Goal: Transaction & Acquisition: Purchase product/service

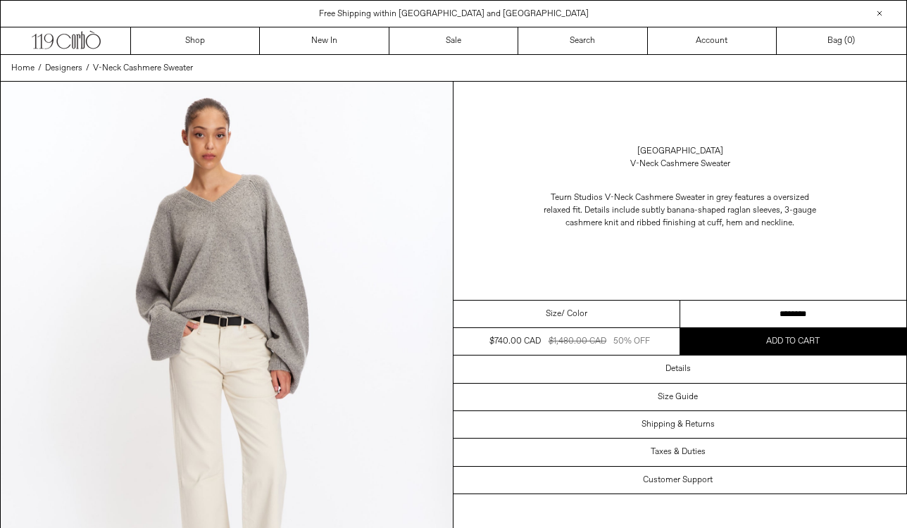
click at [760, 316] on select "**********" at bounding box center [793, 314] width 227 height 27
click at [680, 301] on select "**********" at bounding box center [793, 314] width 227 height 27
click at [681, 151] on link "[GEOGRAPHIC_DATA]" at bounding box center [680, 151] width 86 height 13
click at [679, 148] on link "[GEOGRAPHIC_DATA]" at bounding box center [680, 151] width 86 height 13
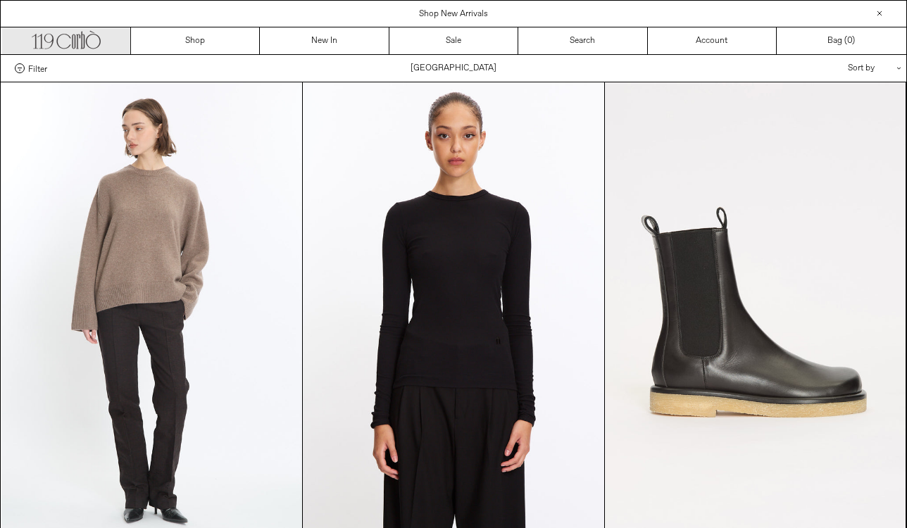
click at [87, 45] on icon at bounding box center [93, 41] width 15 height 15
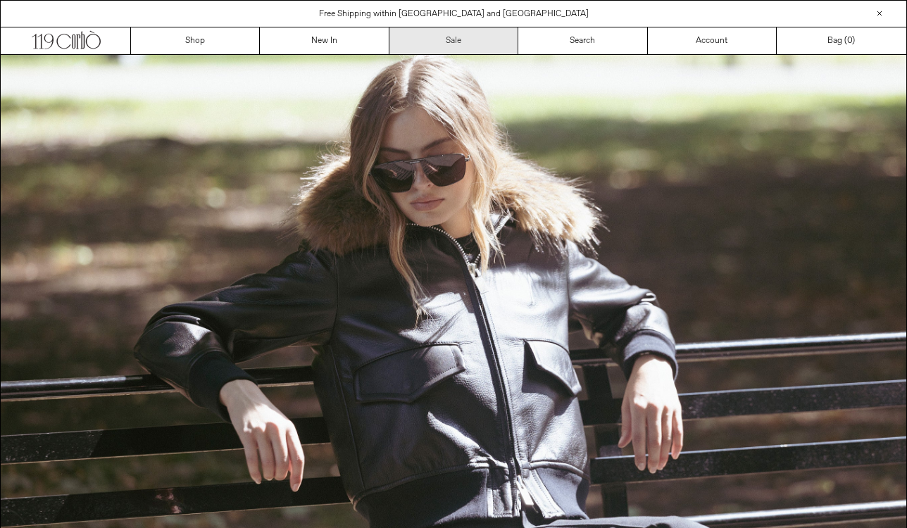
click at [448, 37] on link "Sale" at bounding box center [453, 40] width 129 height 27
click at [451, 43] on link "Sale" at bounding box center [453, 40] width 129 height 27
click at [463, 35] on link "Sale" at bounding box center [453, 40] width 129 height 27
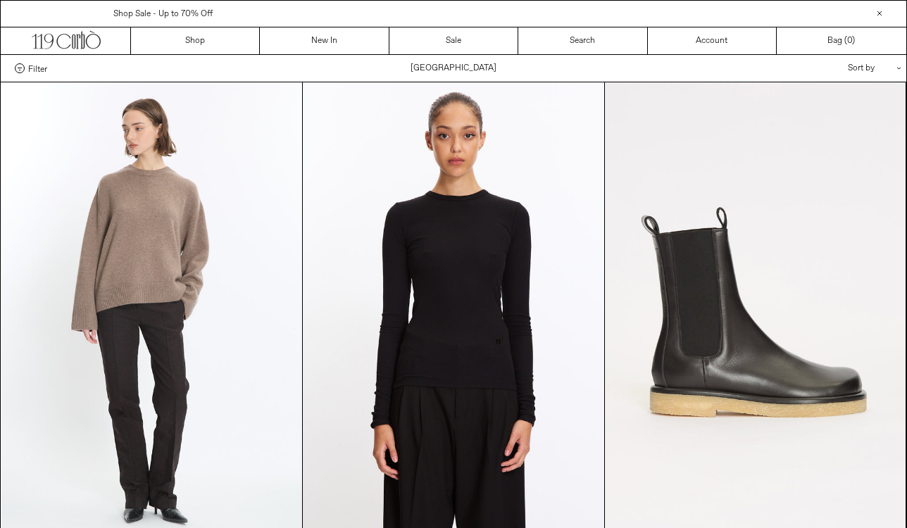
click at [450, 66] on div "Filter Categories .cls-1{fill:#231f20} Ready-To-Wear Shoes Size Color ****" at bounding box center [453, 68] width 905 height 27
click at [437, 67] on div "Filter Categories .cls-1{fill:#231f20} Ready-To-Wear Shoes Size Color ****" at bounding box center [453, 68] width 905 height 27
click at [430, 66] on div "Filter Categories .cls-1{fill:#231f20} Ready-To-Wear Shoes Size Color ****" at bounding box center [453, 68] width 905 height 27
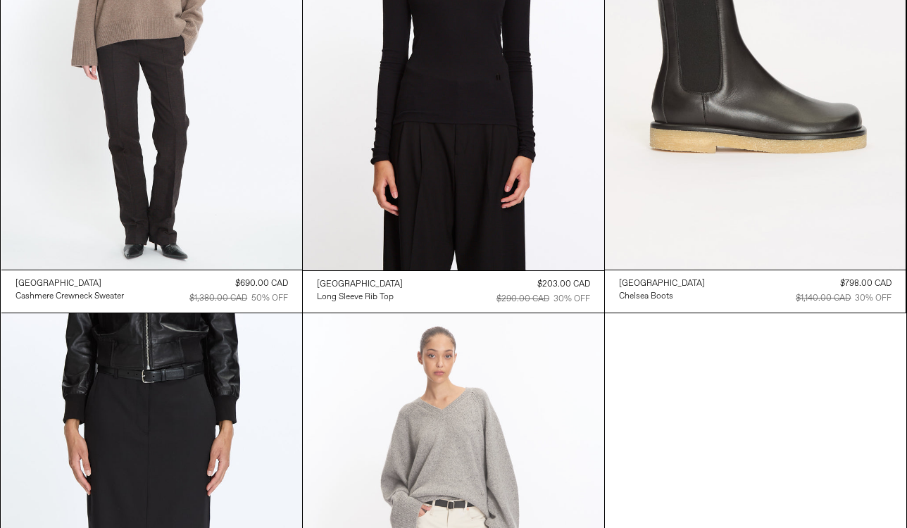
scroll to position [189, 0]
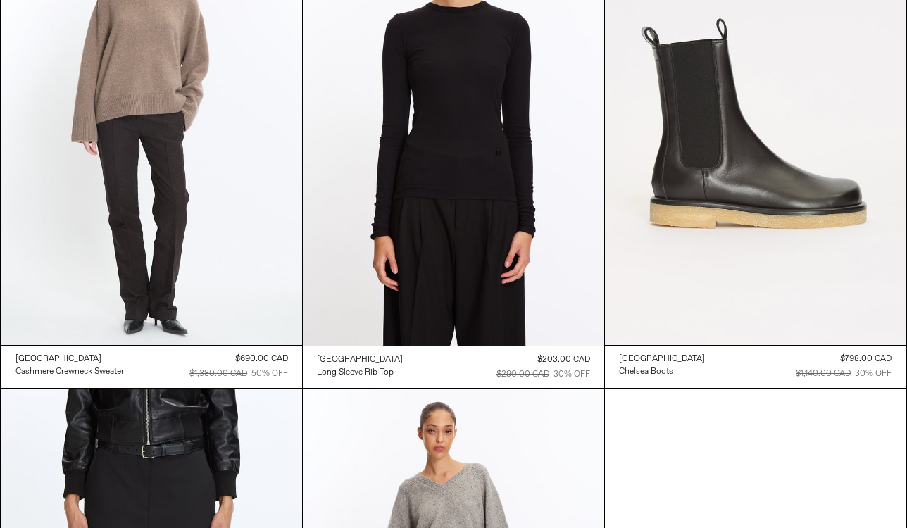
click at [250, 366] on div "$690.00 CAD $1,380.00 CAD 50% OFF" at bounding box center [238, 366] width 99 height 27
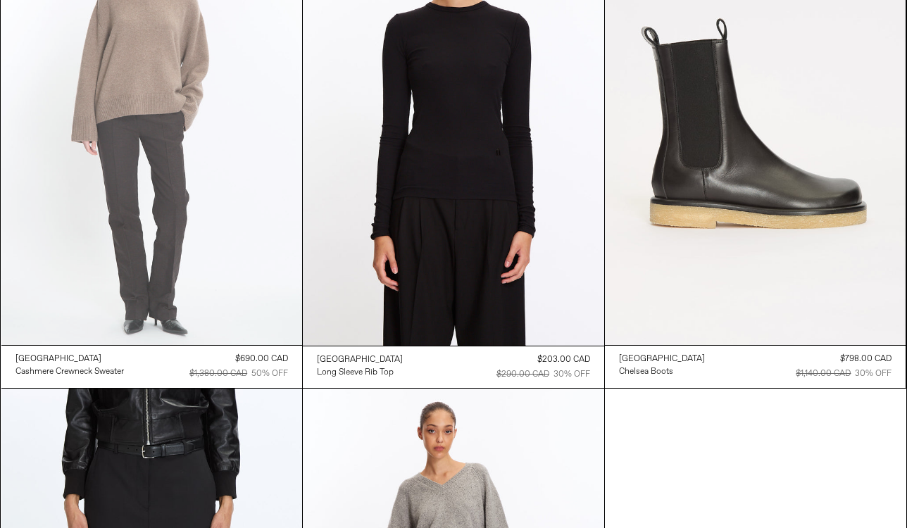
click at [243, 319] on at bounding box center [151, 119] width 301 height 451
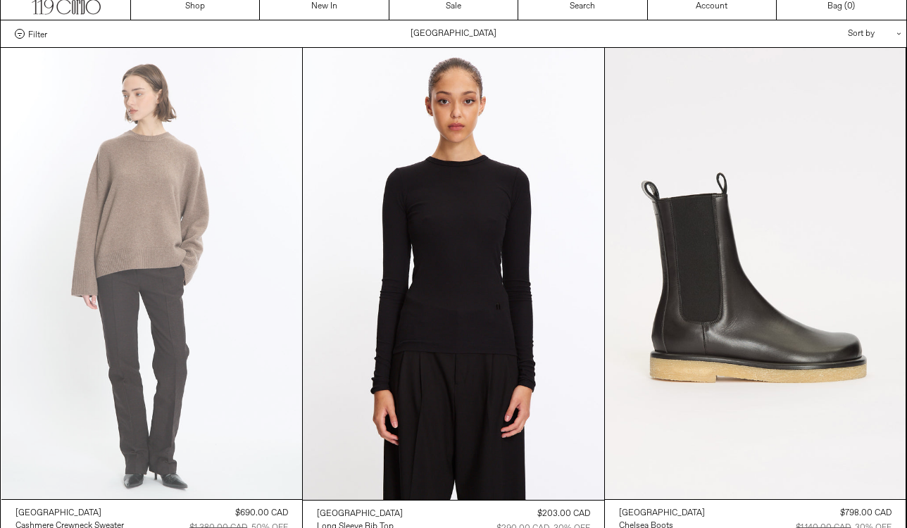
scroll to position [15, 0]
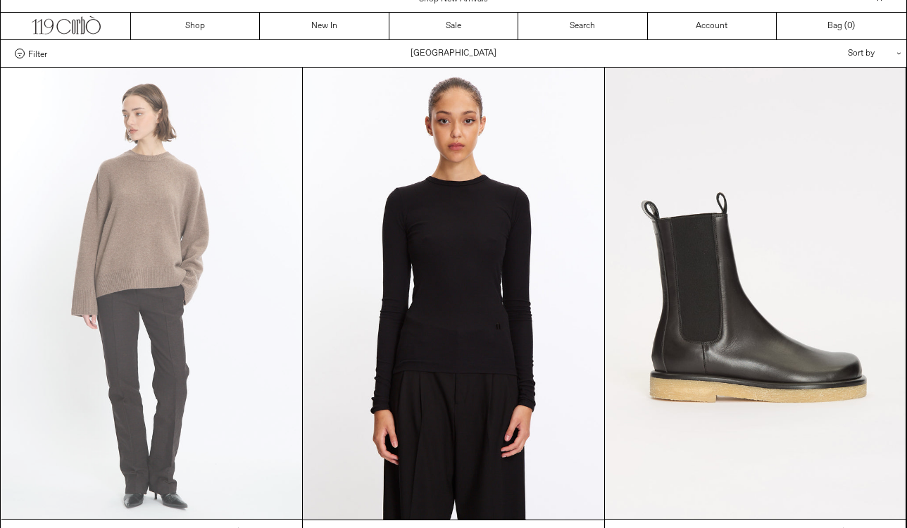
click at [228, 246] on at bounding box center [151, 293] width 301 height 451
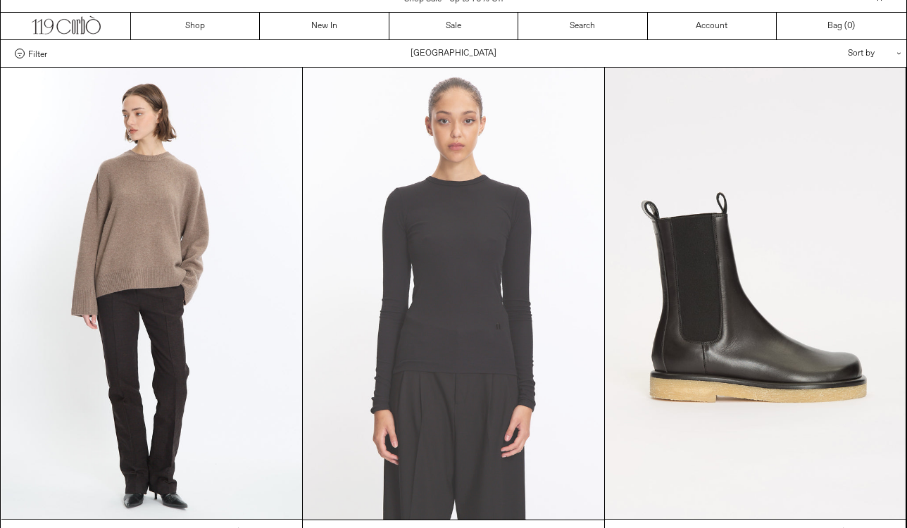
click at [449, 310] on at bounding box center [453, 294] width 301 height 452
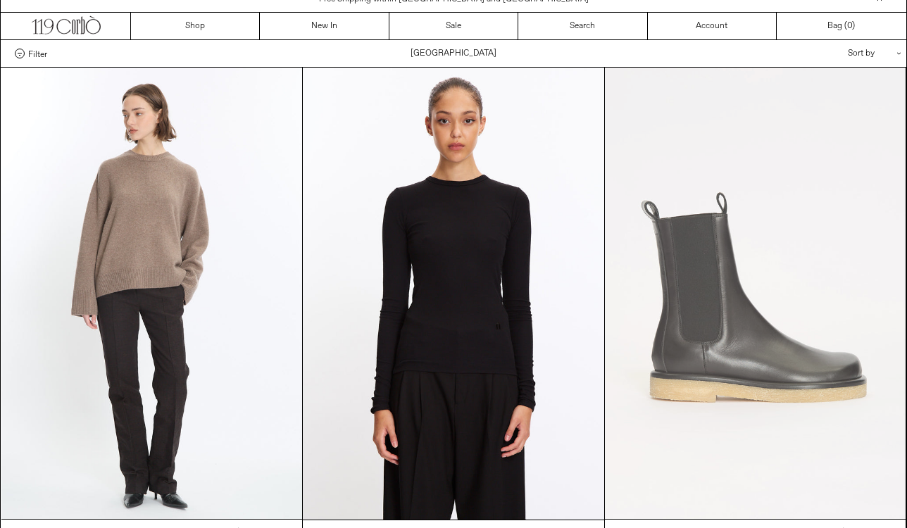
click at [814, 297] on at bounding box center [755, 293] width 301 height 451
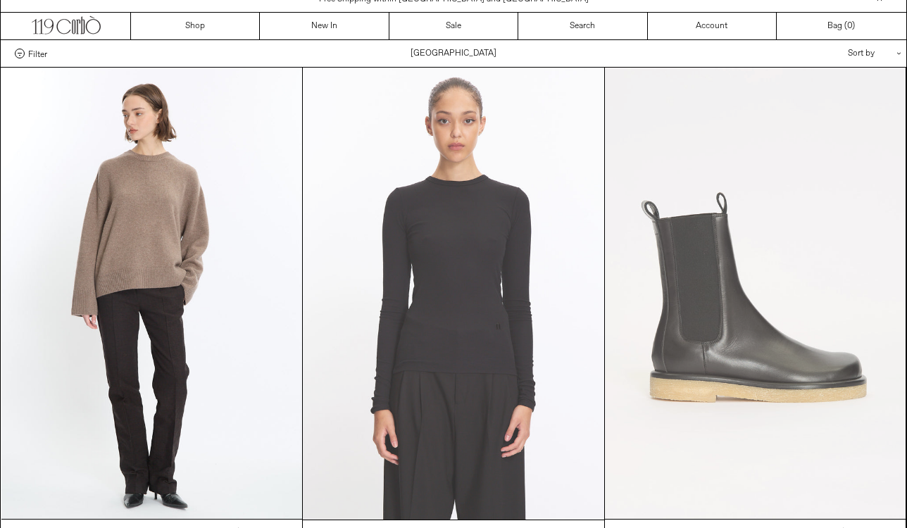
scroll to position [0, 0]
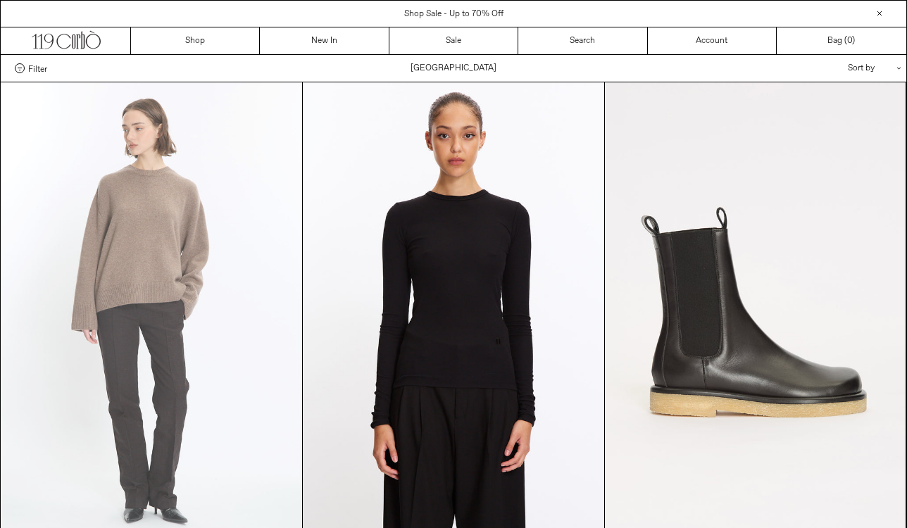
click at [146, 315] on at bounding box center [151, 307] width 301 height 451
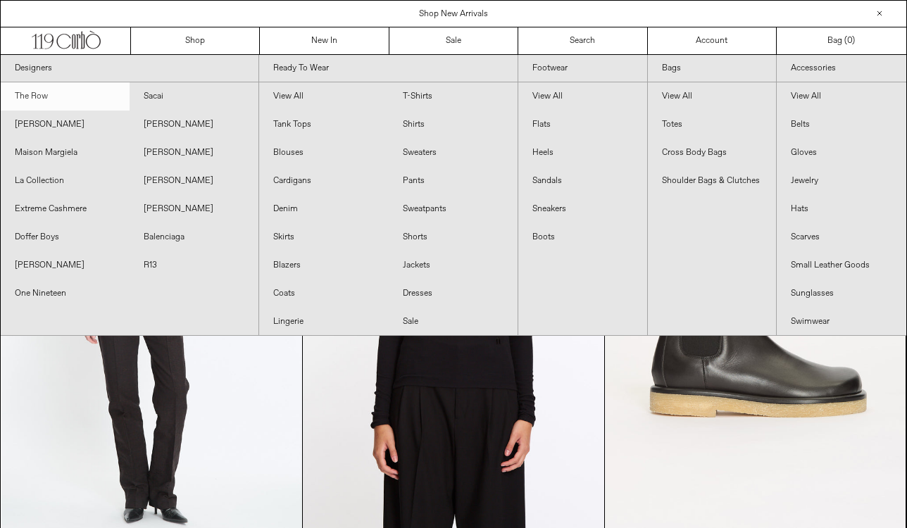
click at [45, 98] on link "The Row" at bounding box center [65, 96] width 129 height 28
click at [39, 98] on link "The Row" at bounding box center [65, 96] width 129 height 28
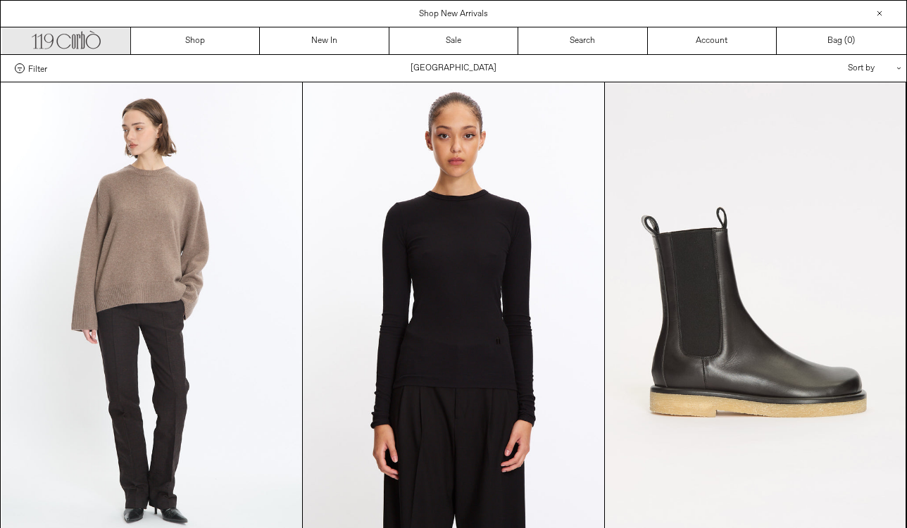
click at [65, 43] on icon ".cls-1, .cls-2 { fill: #231f20; stroke: #231f20; stroke-miterlimit: 10; stroke-…" at bounding box center [66, 38] width 69 height 20
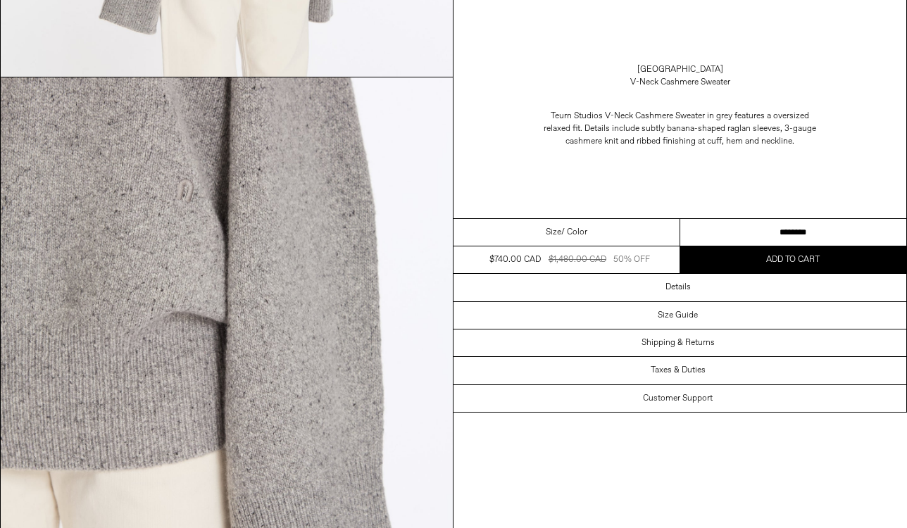
scroll to position [1782, 0]
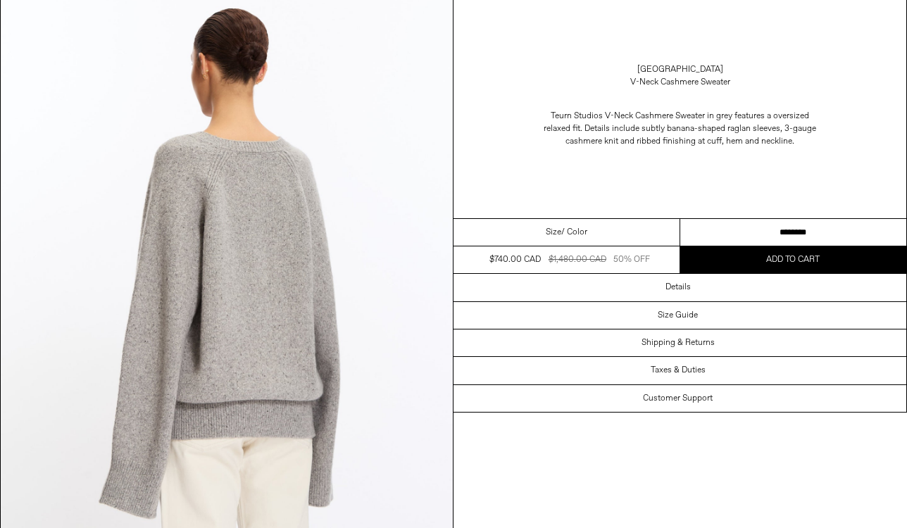
click at [813, 257] on span "Add to cart" at bounding box center [792, 259] width 53 height 11
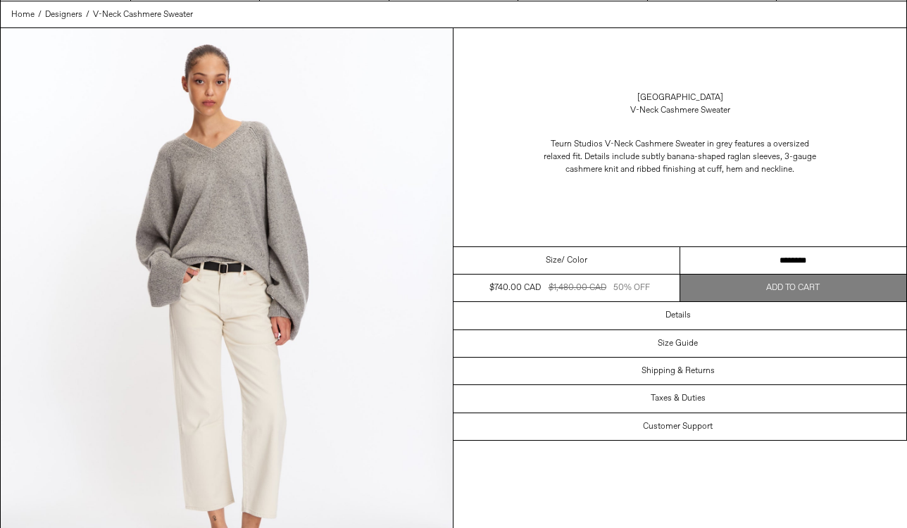
scroll to position [0, 0]
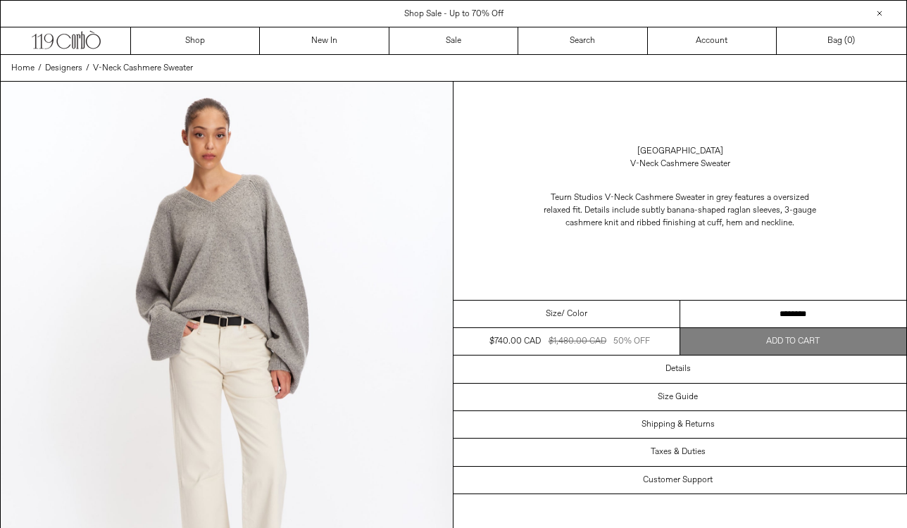
click at [771, 343] on span "Add to cart" at bounding box center [792, 341] width 53 height 11
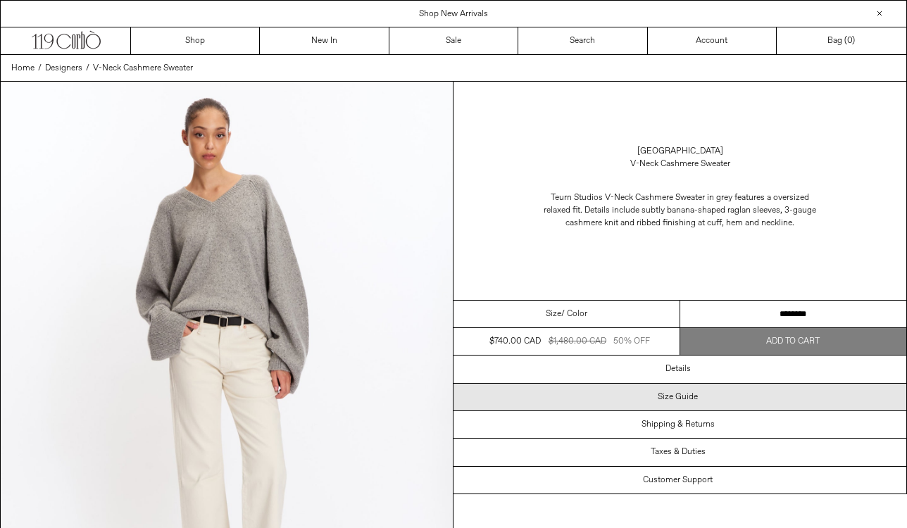
click at [668, 398] on h3 "Size Guide" at bounding box center [677, 397] width 40 height 10
